Goal: Transaction & Acquisition: Download file/media

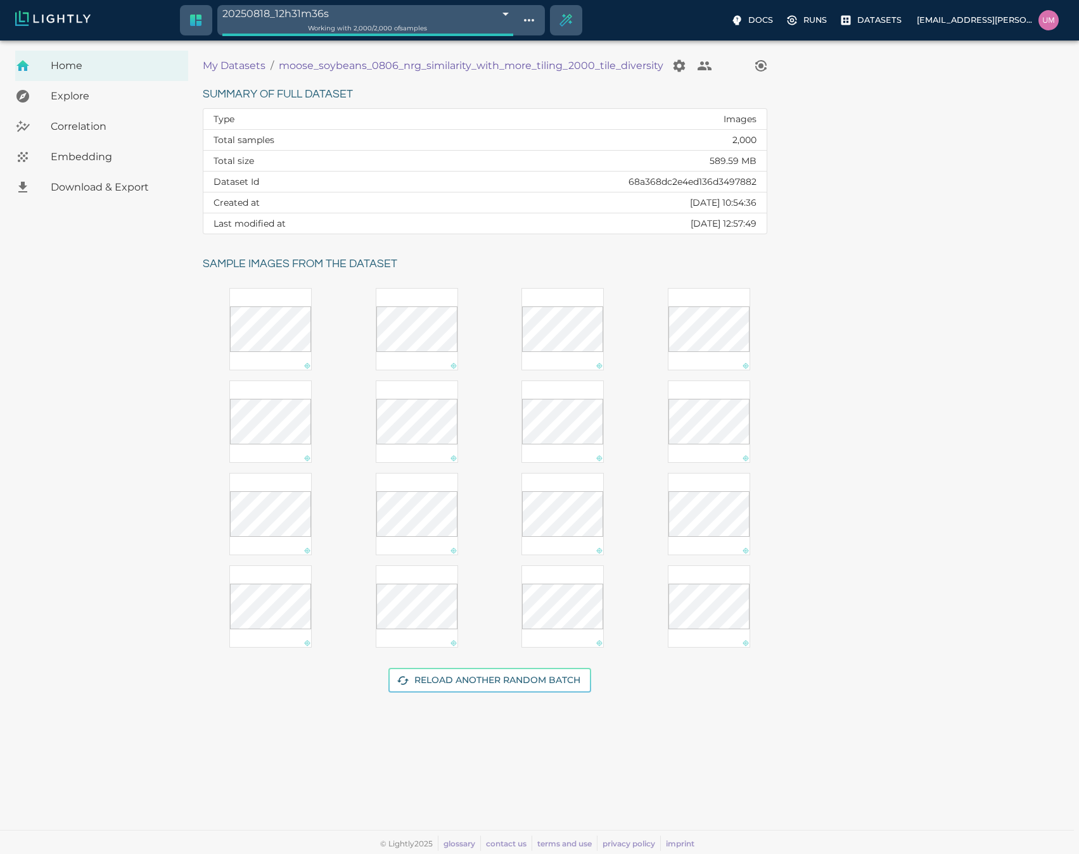
click at [217, 66] on p "My Datasets" at bounding box center [234, 65] width 63 height 15
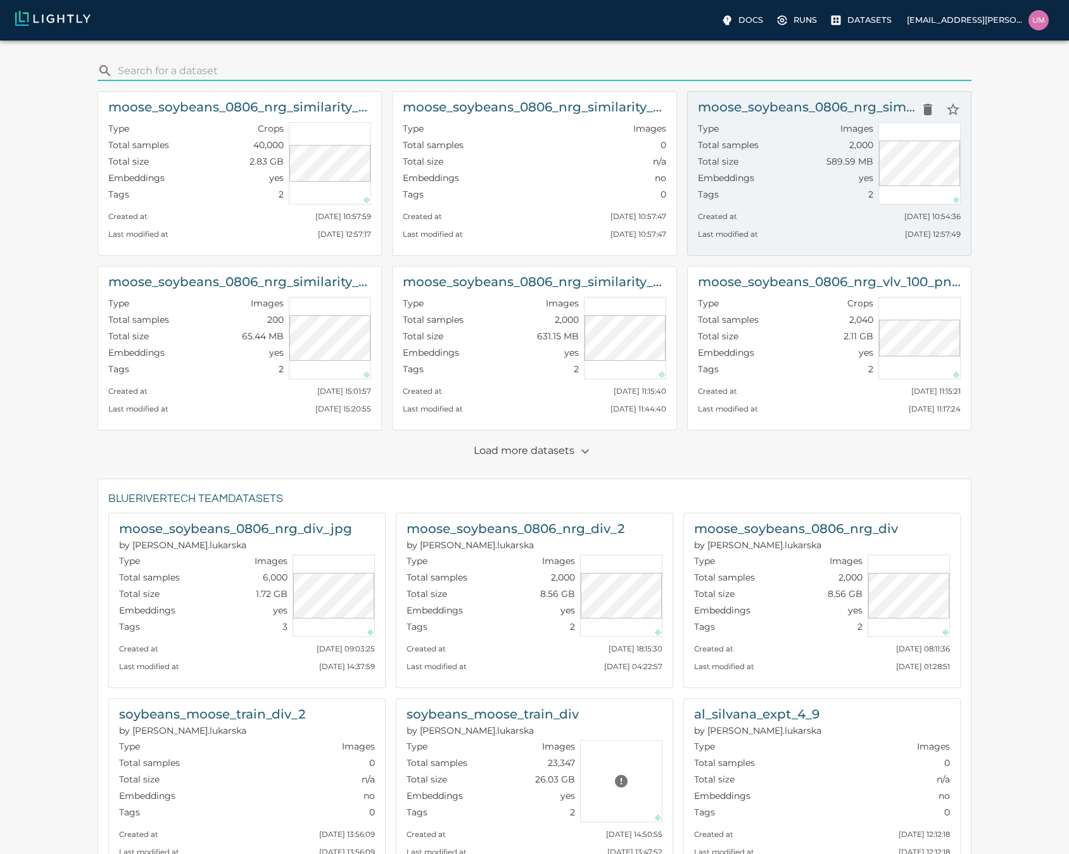
click at [761, 177] on div "Embeddings yes" at bounding box center [785, 180] width 175 height 16
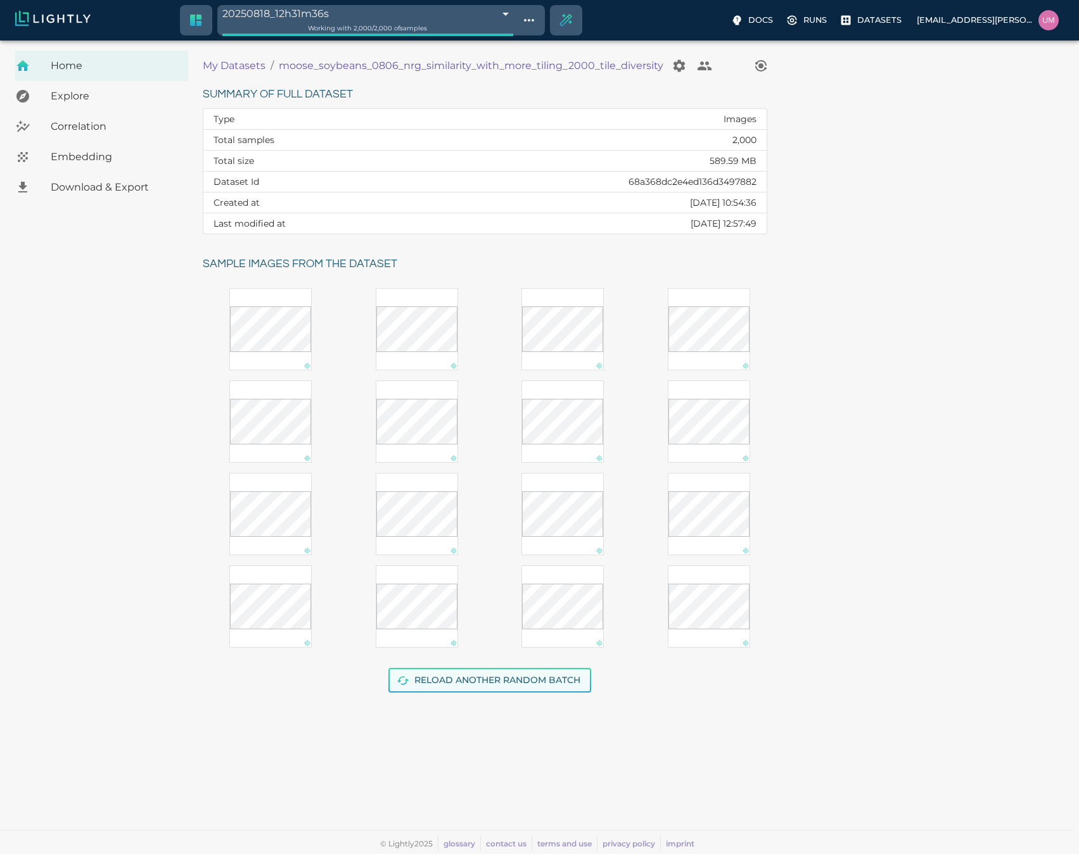
click at [431, 676] on button "Reload another random batch" at bounding box center [489, 680] width 203 height 25
click at [462, 692] on button "Reload another random batch" at bounding box center [489, 680] width 203 height 25
click at [463, 689] on button "Reload another random batch" at bounding box center [489, 680] width 203 height 25
click at [463, 681] on button "Reload another random batch" at bounding box center [489, 680] width 203 height 25
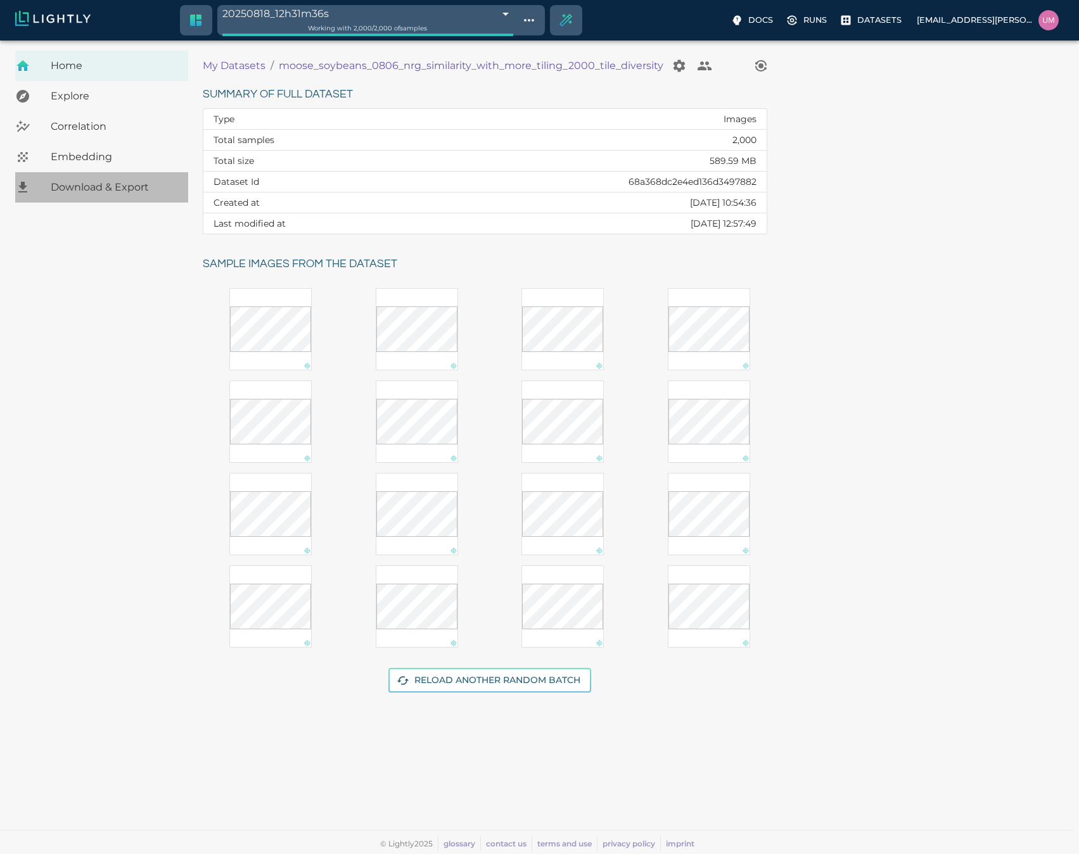
click at [82, 182] on span "Download & Export" at bounding box center [114, 187] width 127 height 15
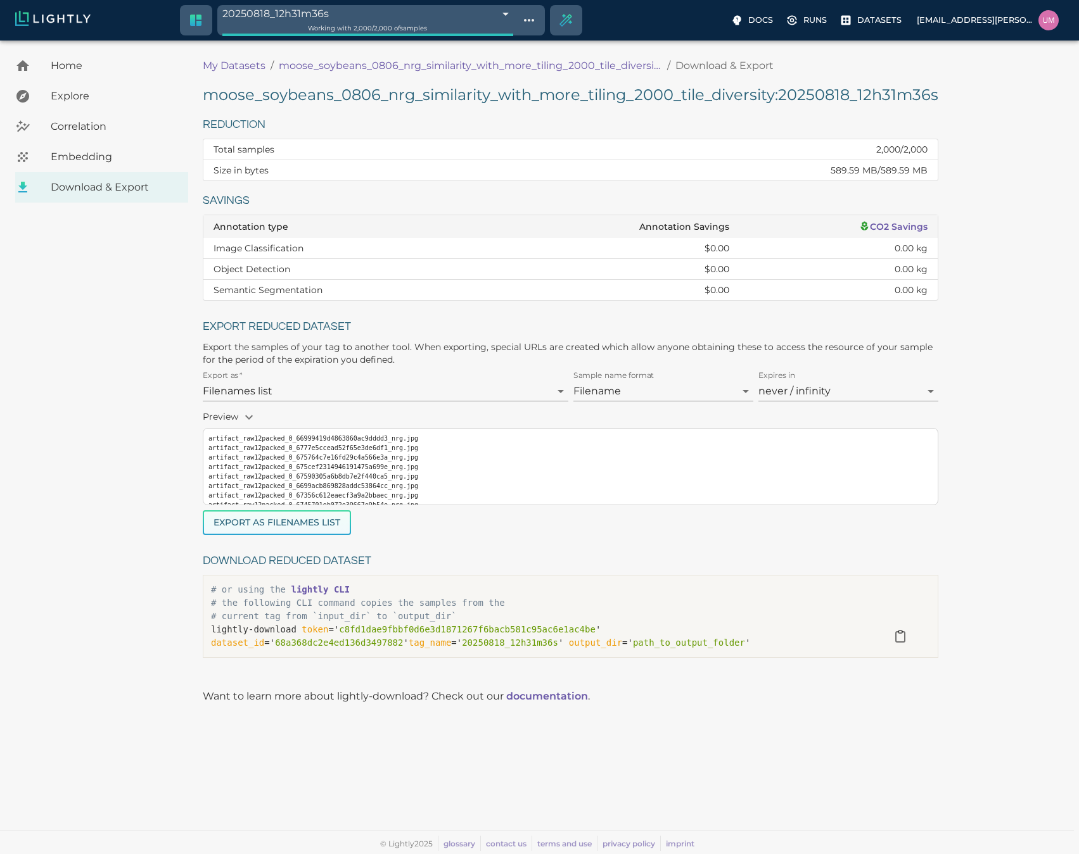
click at [239, 533] on button "Export as Filenames list" at bounding box center [277, 522] width 148 height 25
click at [239, 62] on p "My Datasets" at bounding box center [234, 65] width 63 height 15
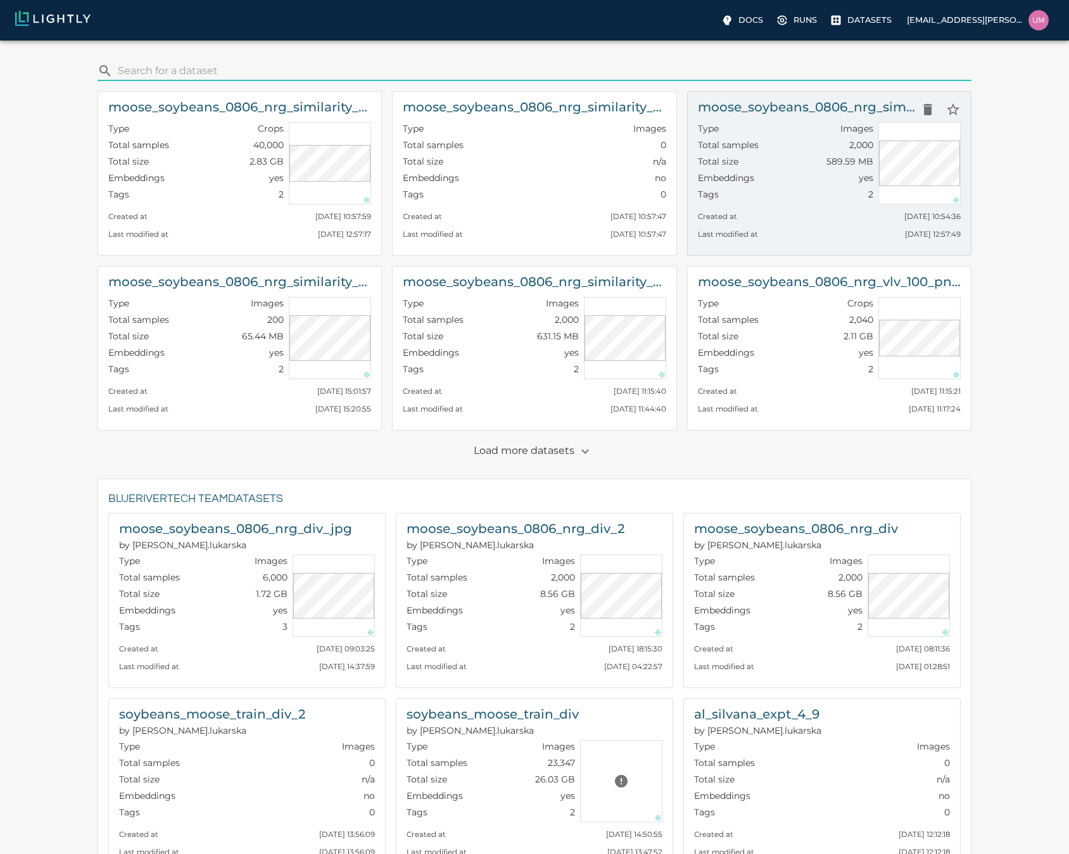
click at [818, 210] on div "Created at [GEOGRAPHIC_DATA][DATE] 10:54:36" at bounding box center [829, 214] width 263 height 18
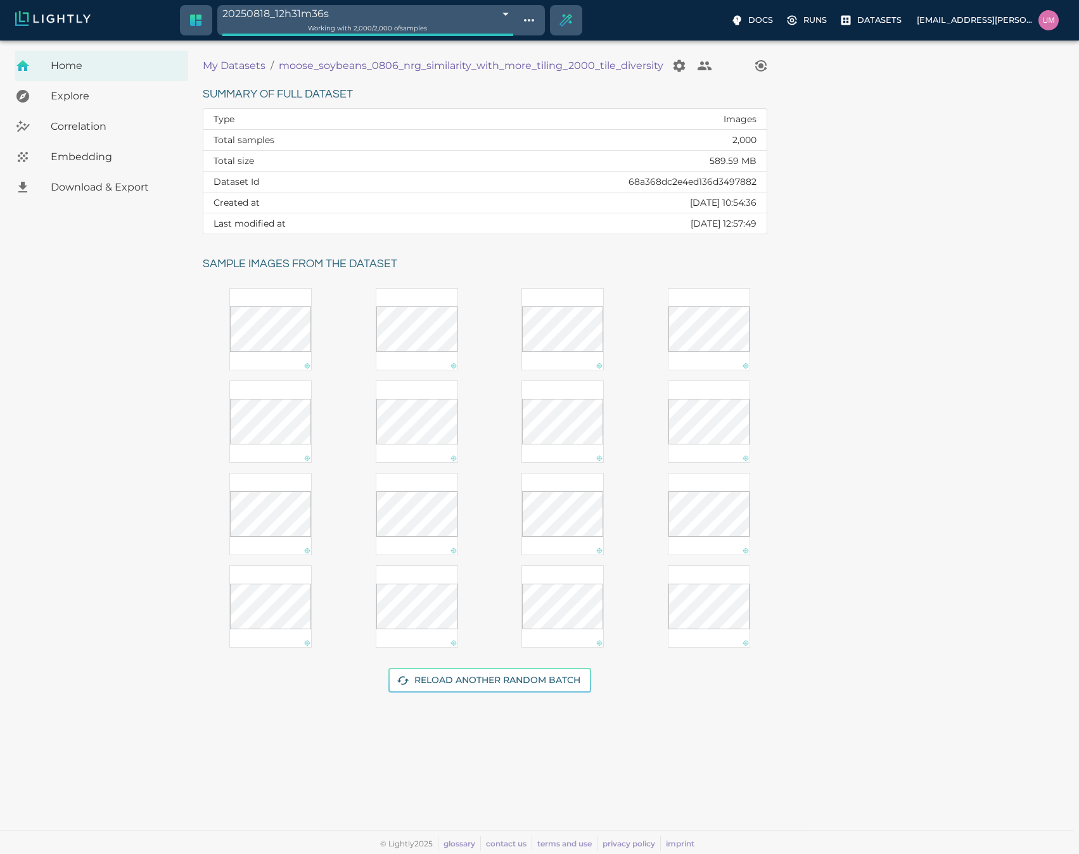
click at [235, 68] on p "My Datasets" at bounding box center [234, 65] width 63 height 15
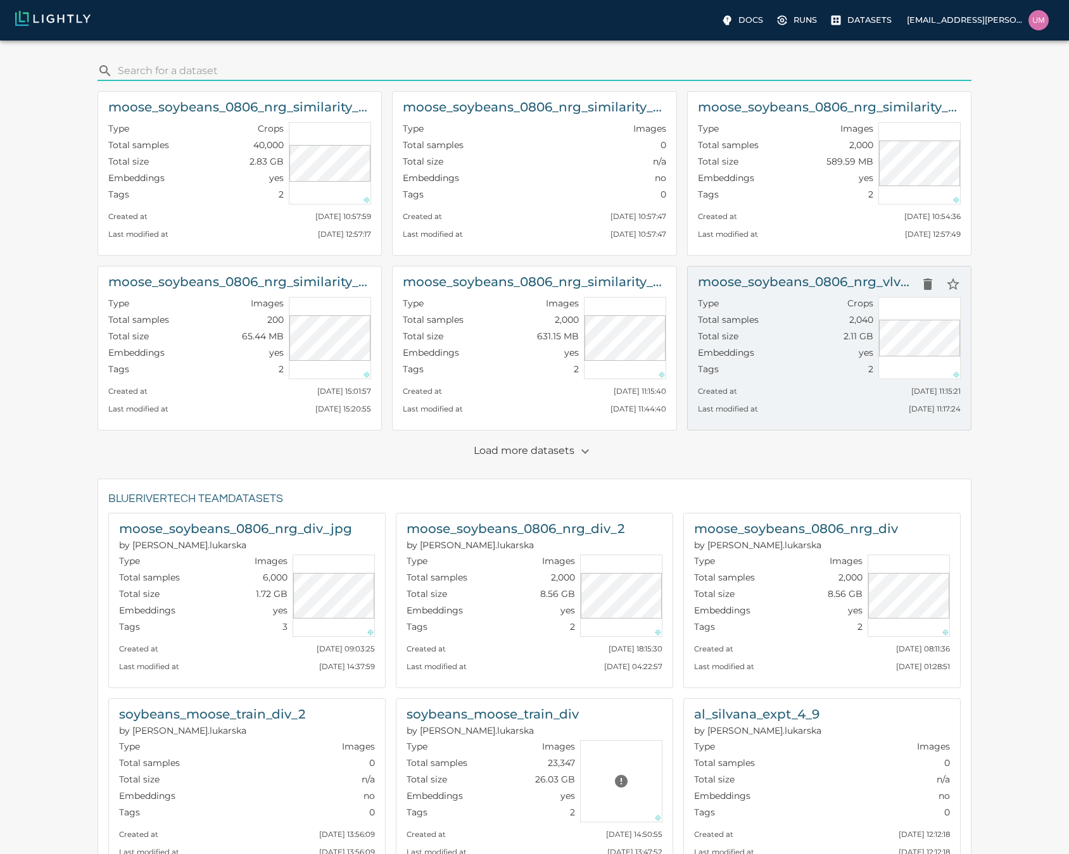
click at [736, 352] on p "Embeddings" at bounding box center [726, 352] width 56 height 13
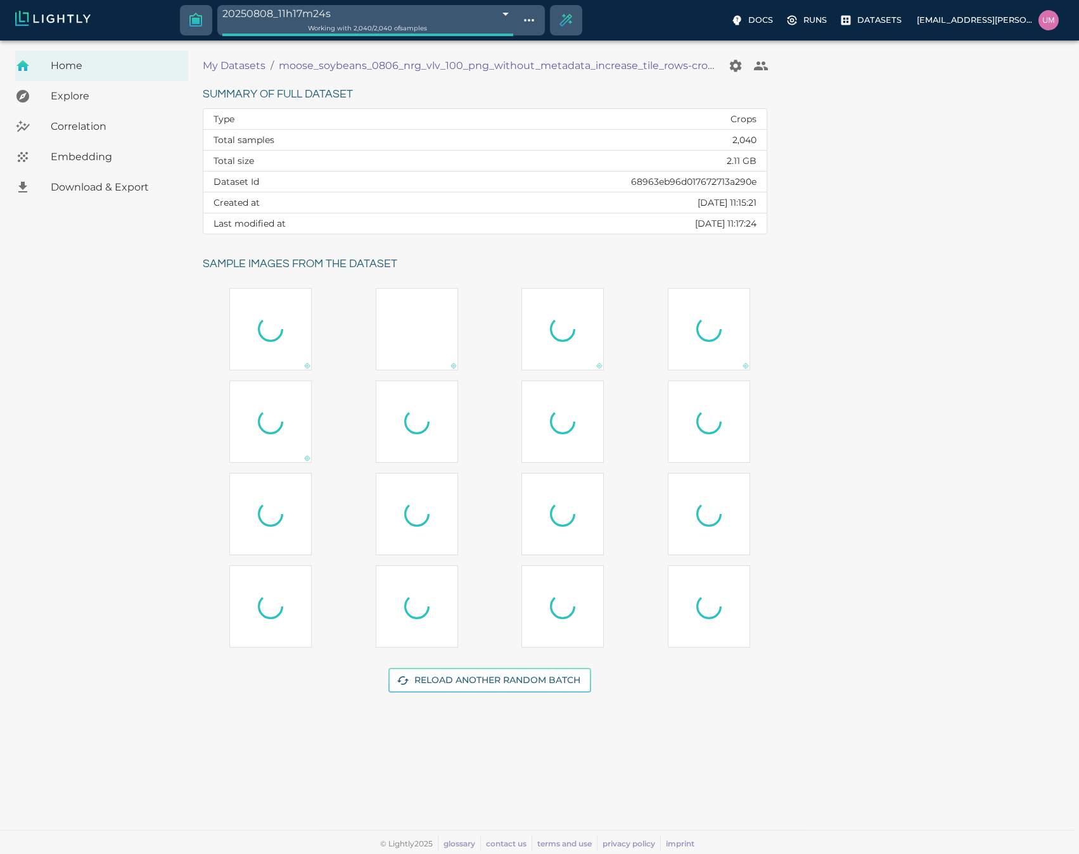
click at [227, 66] on p "My Datasets" at bounding box center [234, 65] width 63 height 15
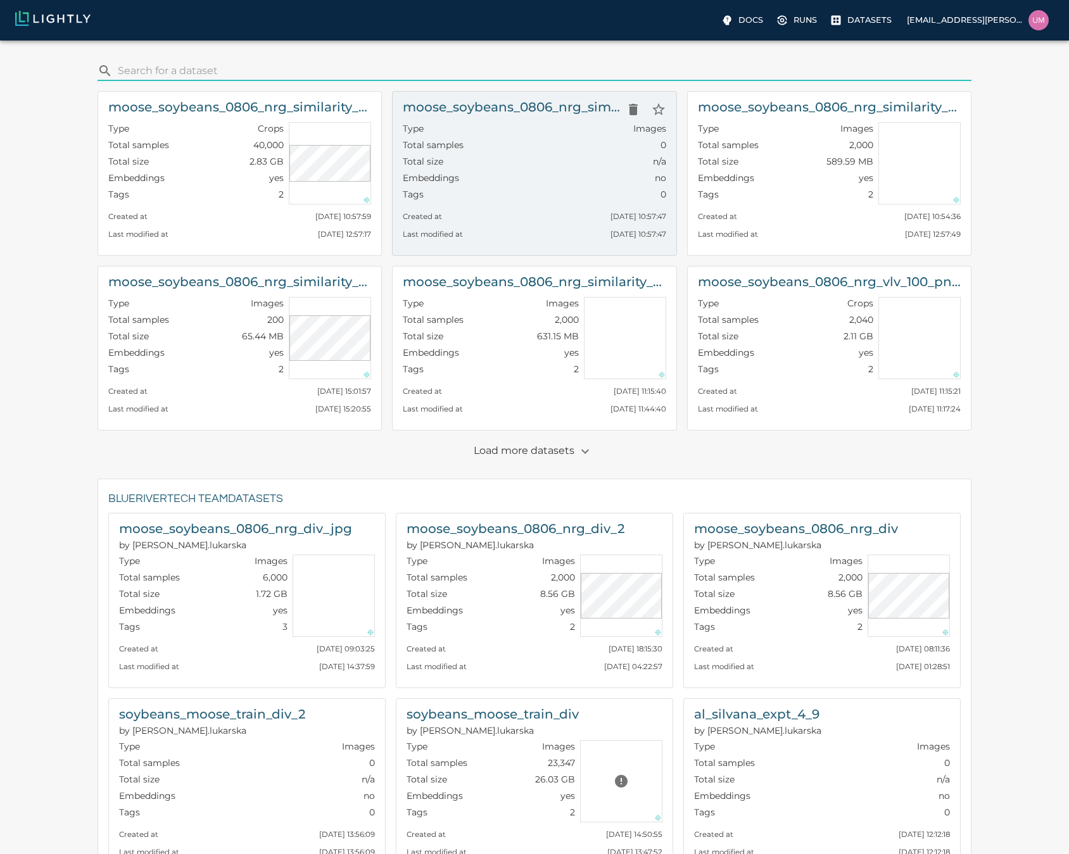
click at [517, 163] on div "Total size n/a" at bounding box center [534, 163] width 263 height 16
